Goal: Find specific page/section: Find specific page/section

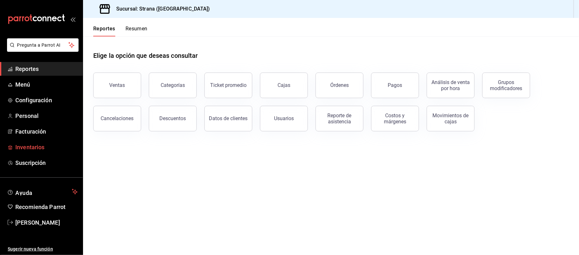
click at [31, 147] on span "Inventarios" at bounding box center [46, 147] width 62 height 9
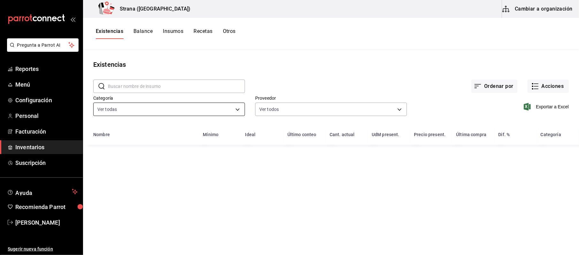
click at [175, 114] on body "Pregunta a Parrot AI Reportes Menú Configuración Personal Facturación Inventari…" at bounding box center [289, 125] width 579 height 250
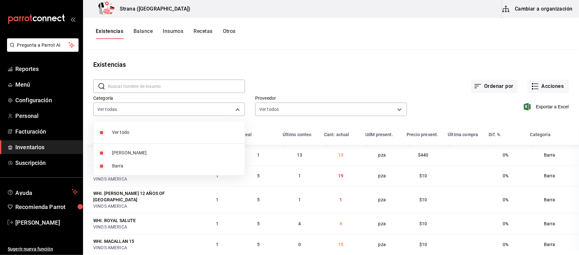
drag, startPoint x: 133, startPoint y: 164, endPoint x: 416, endPoint y: 141, distance: 284.2
click at [133, 164] on span "Barra" at bounding box center [175, 166] width 127 height 7
type input "b11263f3-316c-490f-b5ca-428fcbb9defe"
checkbox input "false"
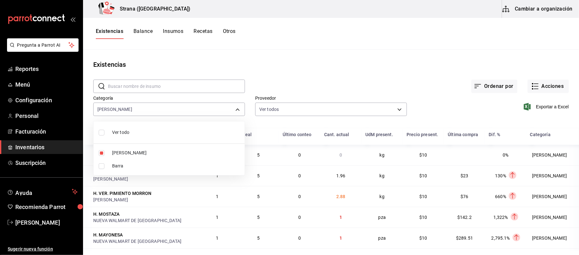
click at [444, 63] on div at bounding box center [289, 127] width 579 height 255
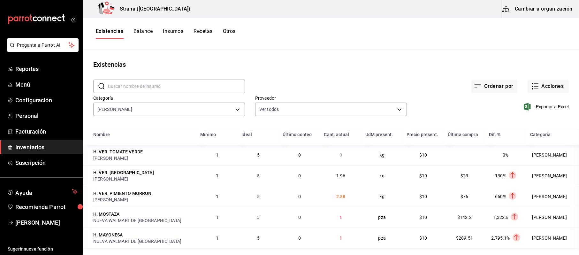
drag, startPoint x: 153, startPoint y: 73, endPoint x: 148, endPoint y: 79, distance: 7.7
click at [153, 73] on div "​ ​" at bounding box center [164, 81] width 162 height 24
click at [148, 81] on input "text" at bounding box center [176, 86] width 137 height 13
type input "pan"
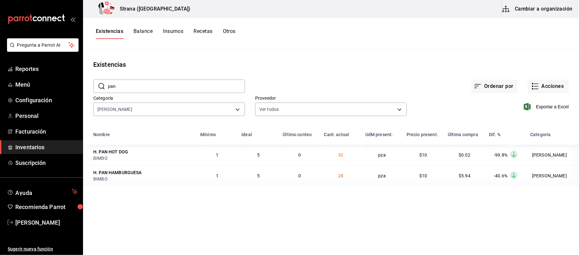
click at [263, 51] on main "Existencias ​ pan ​ Ordenar por Acciones Categoría [PERSON_NAME] b11263f3-316c-…" at bounding box center [331, 149] width 496 height 201
click at [128, 89] on input "pan" at bounding box center [176, 86] width 137 height 13
drag, startPoint x: 131, startPoint y: 87, endPoint x: 114, endPoint y: 79, distance: 18.6
click at [114, 79] on div "​ pan ​" at bounding box center [164, 81] width 162 height 24
click at [145, 98] on label "Categoría" at bounding box center [169, 98] width 152 height 4
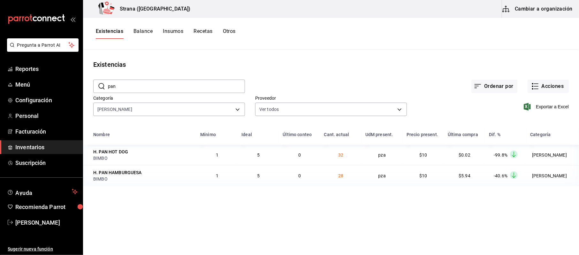
click at [136, 91] on input "pan" at bounding box center [176, 86] width 137 height 13
click at [158, 82] on input "pan" at bounding box center [176, 86] width 137 height 13
click at [322, 250] on html "Pregunta a Parrot AI Reportes Menú Configuración Personal Facturación Inventari…" at bounding box center [289, 125] width 579 height 250
click at [316, 212] on main "Existencias ​ pan ​ Ordenar por Acciones Categoría [PERSON_NAME] b11263f3-316c-…" at bounding box center [331, 149] width 496 height 201
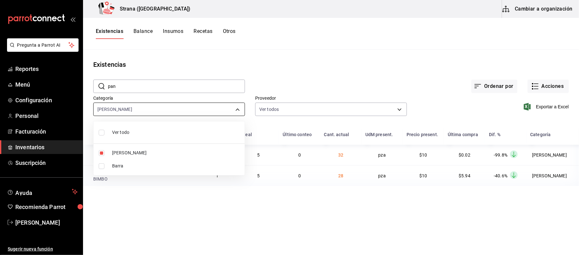
click at [131, 112] on body "Pregunta a Parrot AI Reportes Menú Configuración Personal Facturación Inventari…" at bounding box center [289, 125] width 579 height 250
click at [131, 109] on div at bounding box center [289, 127] width 579 height 255
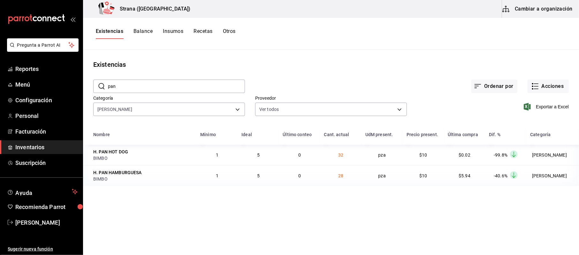
click at [133, 85] on input "pan" at bounding box center [176, 86] width 137 height 13
drag, startPoint x: 133, startPoint y: 85, endPoint x: 48, endPoint y: 68, distance: 87.1
click at [48, 68] on div "Pregunta a Parrot AI Reportes Menú Configuración Personal Facturación Inventari…" at bounding box center [289, 125] width 579 height 250
